Goal: Task Accomplishment & Management: Manage account settings

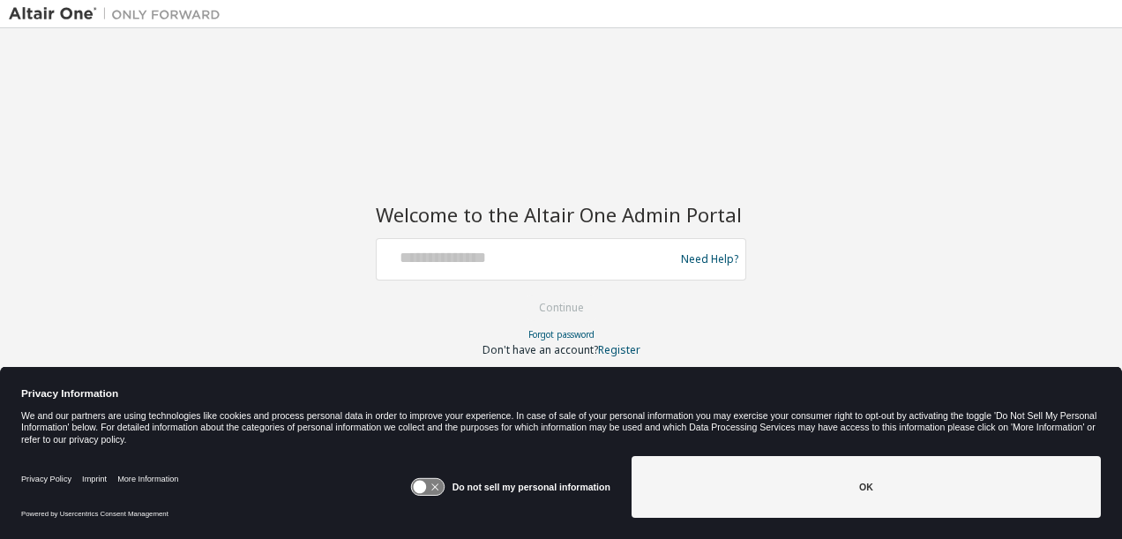
click at [662, 268] on div at bounding box center [528, 260] width 288 height 34
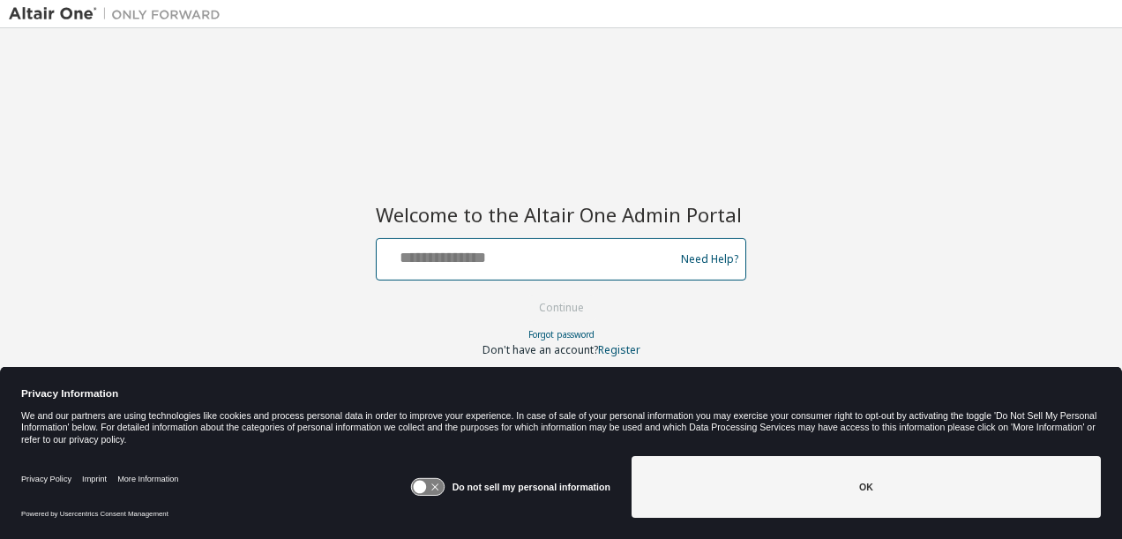
click at [559, 266] on input "text" at bounding box center [528, 256] width 288 height 26
type input "**********"
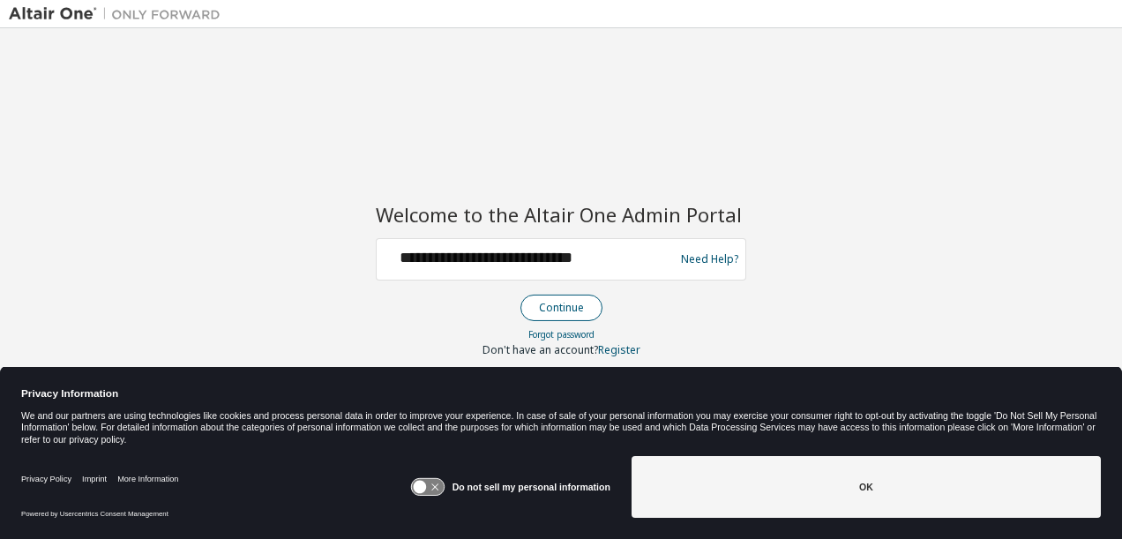
click at [556, 309] on button "Continue" at bounding box center [561, 308] width 82 height 26
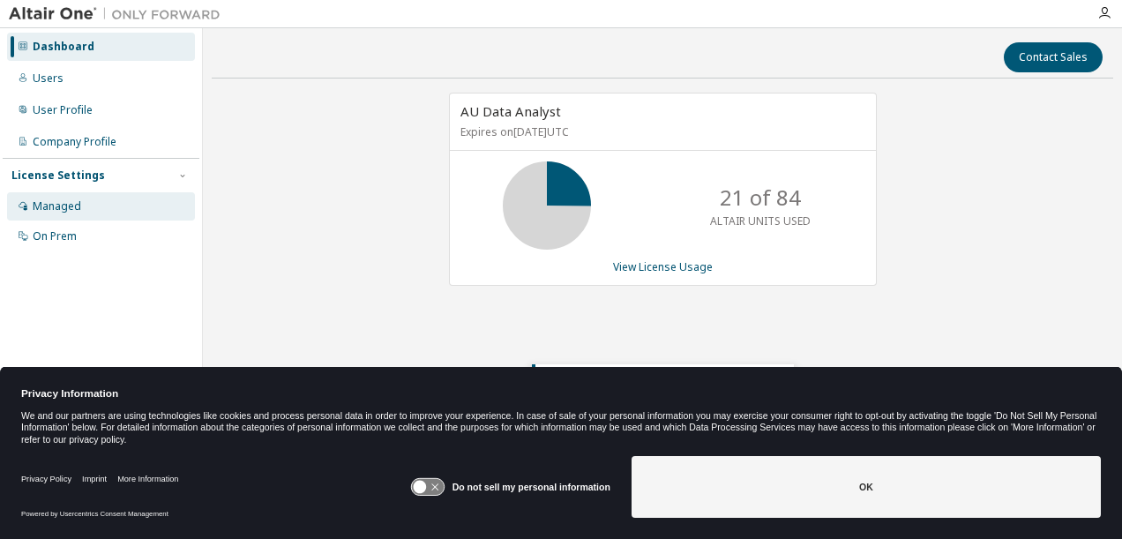
click at [62, 205] on div "Managed" at bounding box center [57, 206] width 49 height 14
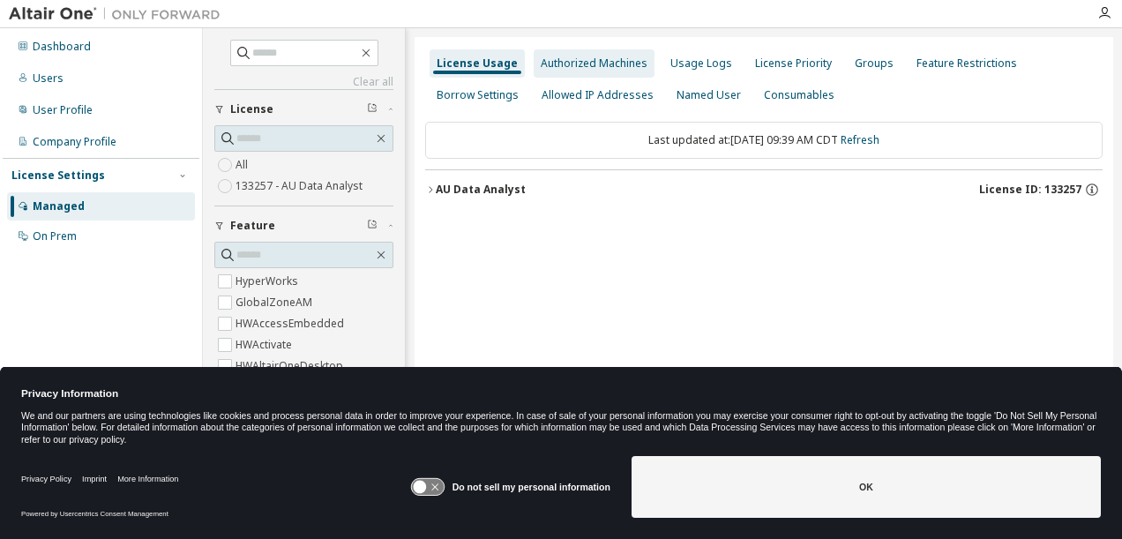
click at [593, 63] on div "Authorized Machines" at bounding box center [594, 63] width 107 height 14
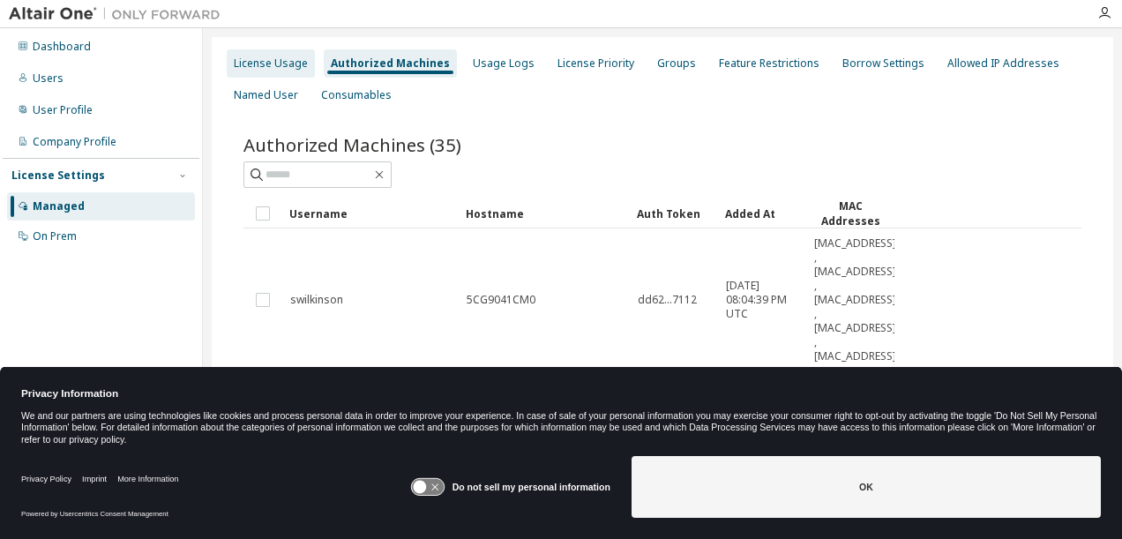
click at [296, 60] on div "License Usage" at bounding box center [271, 63] width 74 height 14
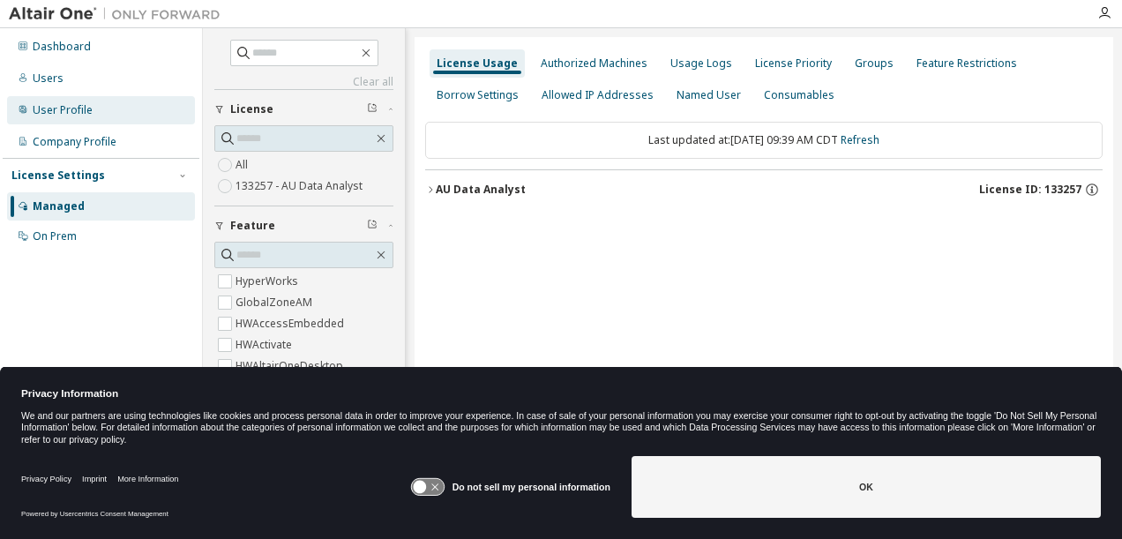
click at [71, 110] on div "User Profile" at bounding box center [63, 110] width 60 height 14
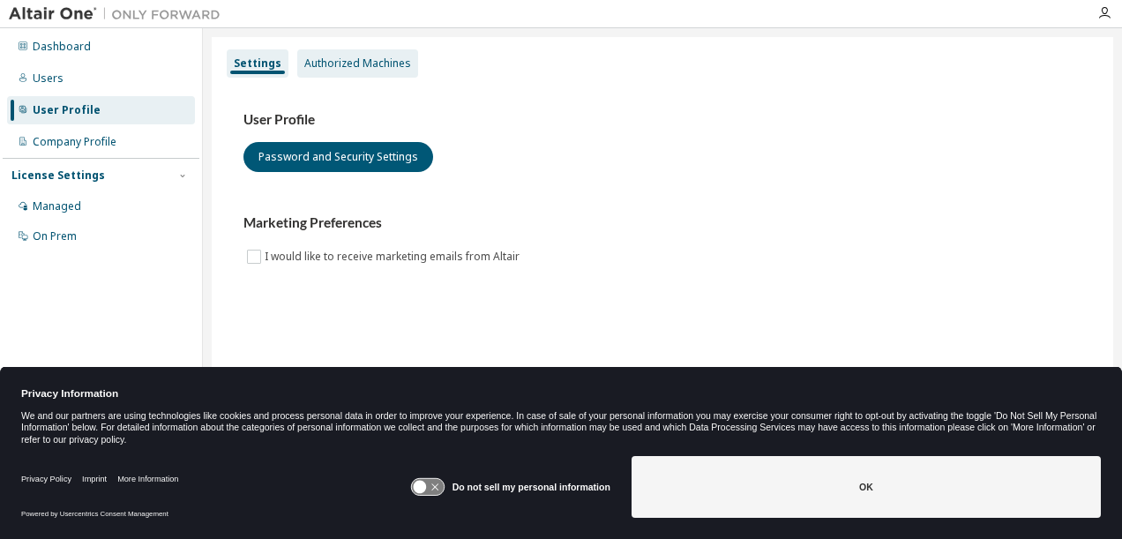
click at [332, 63] on div "Authorized Machines" at bounding box center [357, 63] width 107 height 14
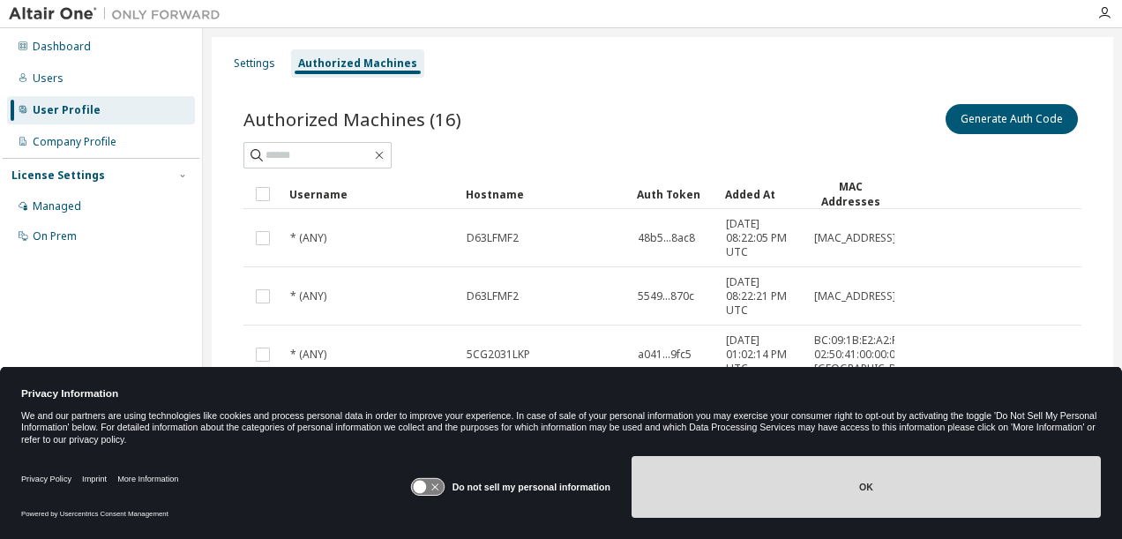
click at [788, 481] on button "OK" at bounding box center [865, 487] width 469 height 62
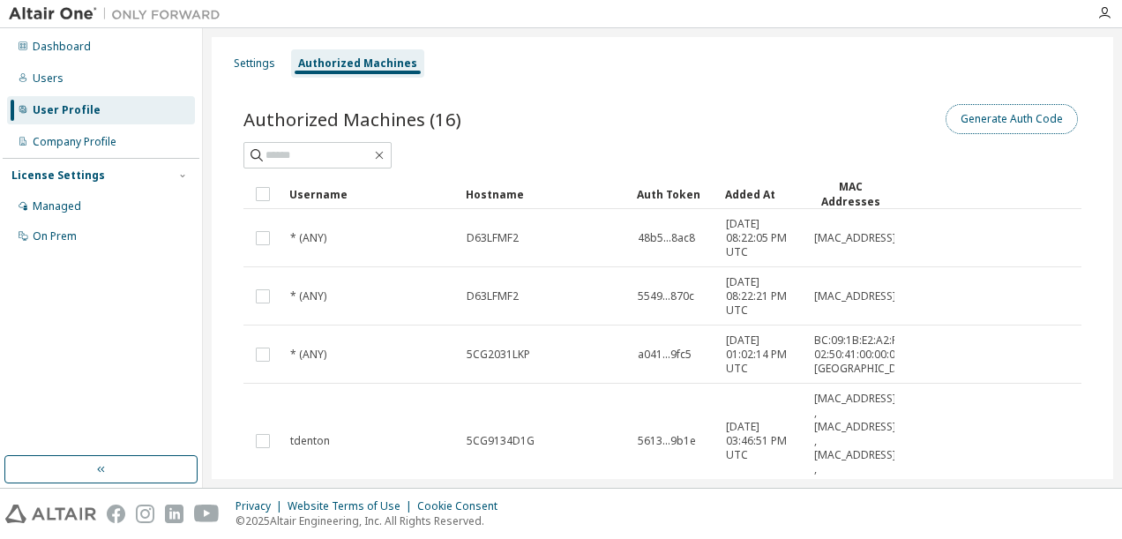
click at [1018, 115] on button "Generate Auth Code" at bounding box center [1011, 119] width 132 height 30
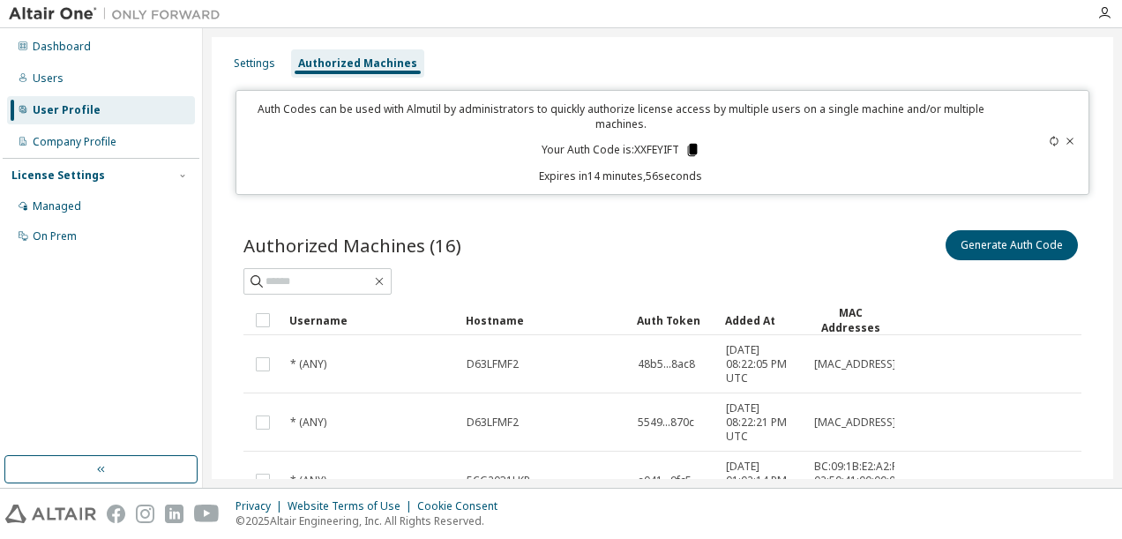
click at [689, 153] on icon at bounding box center [692, 150] width 10 height 12
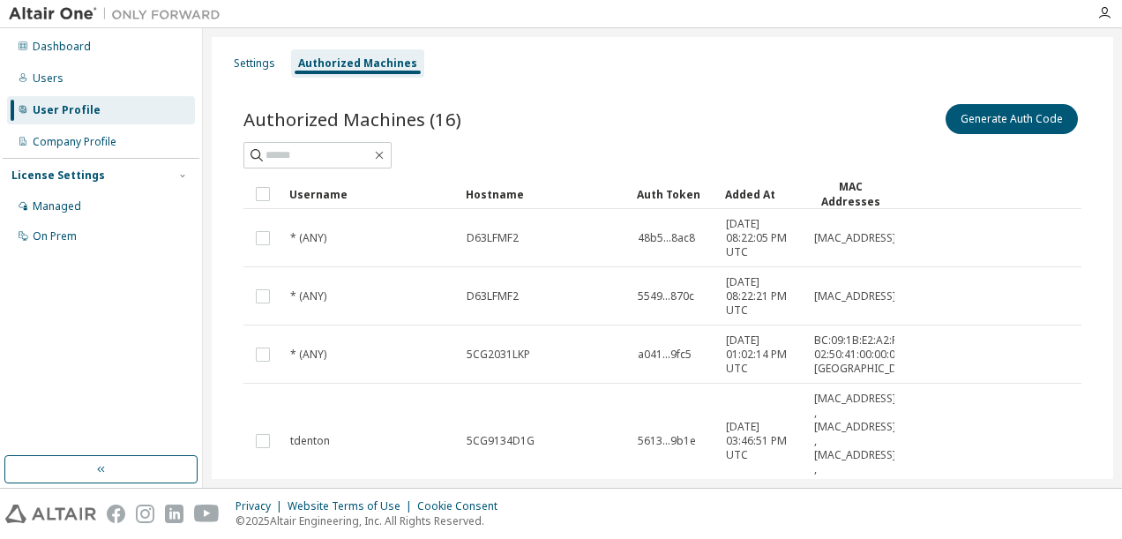
click at [128, 108] on div "User Profile" at bounding box center [101, 110] width 188 height 28
